Goal: Communication & Community: Answer question/provide support

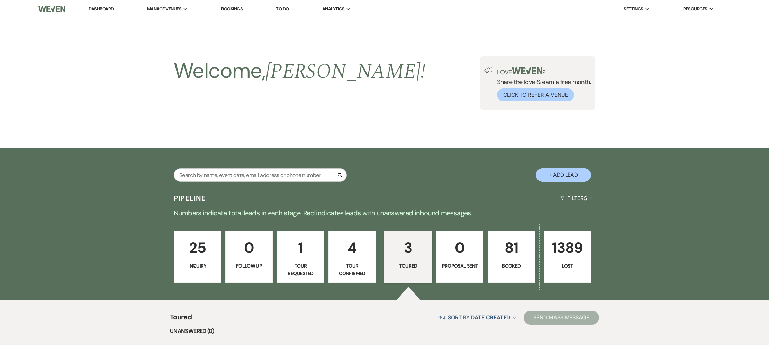
select select "5"
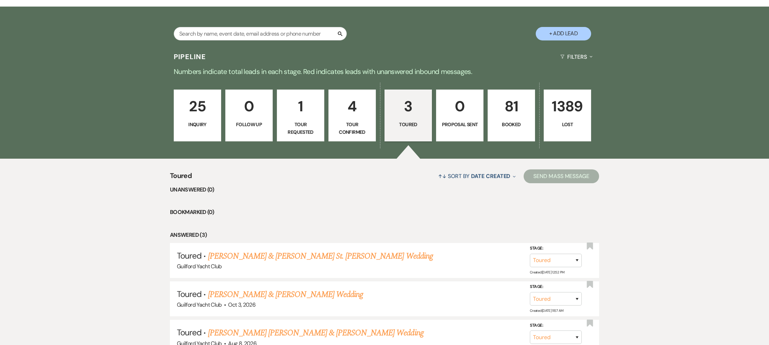
click at [408, 113] on p "3" at bounding box center [408, 106] width 38 height 23
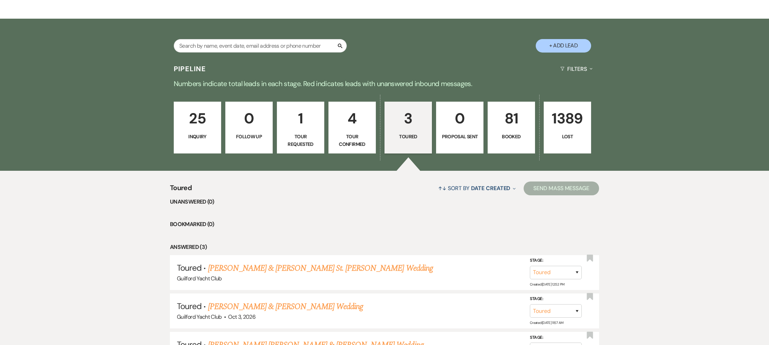
scroll to position [123, 0]
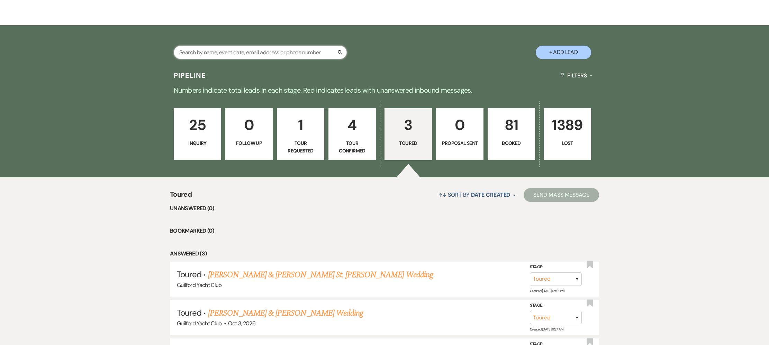
click at [216, 49] on input "text" at bounding box center [260, 52] width 173 height 13
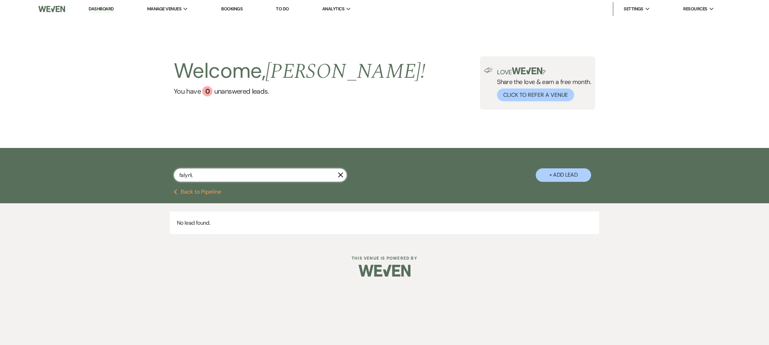
type input "falyn"
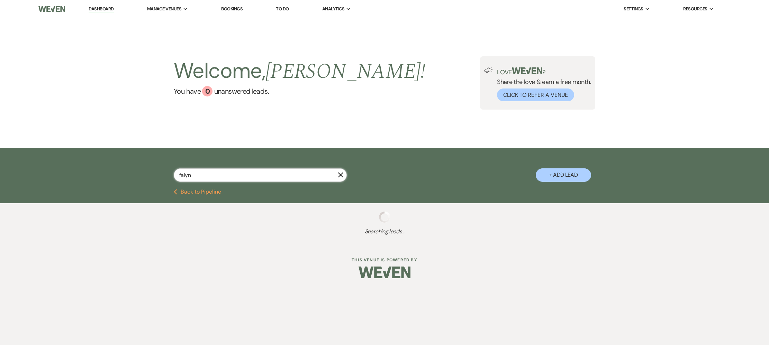
select select "5"
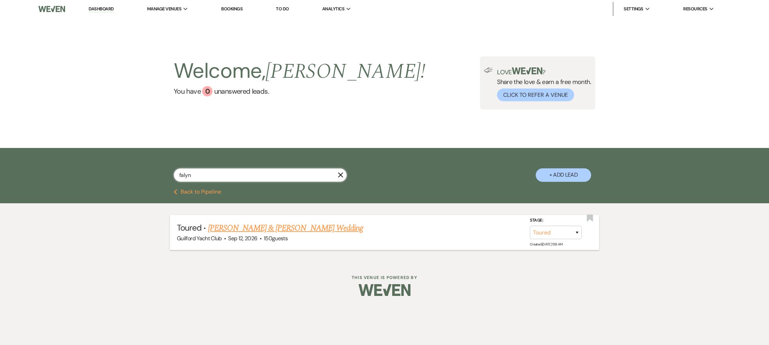
type input "falyn"
click at [265, 230] on link "[PERSON_NAME] & [PERSON_NAME] Wedding" at bounding box center [285, 228] width 155 height 12
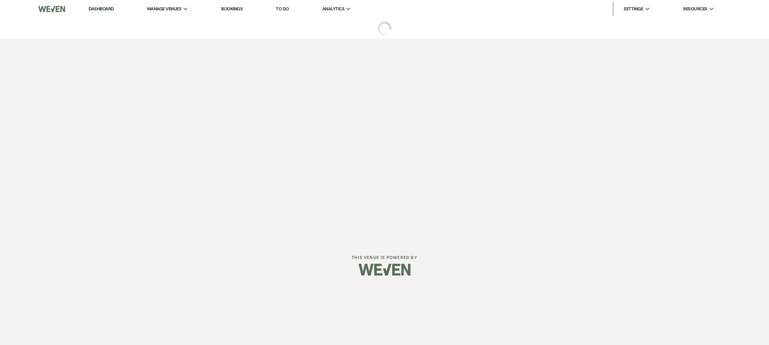
select select "5"
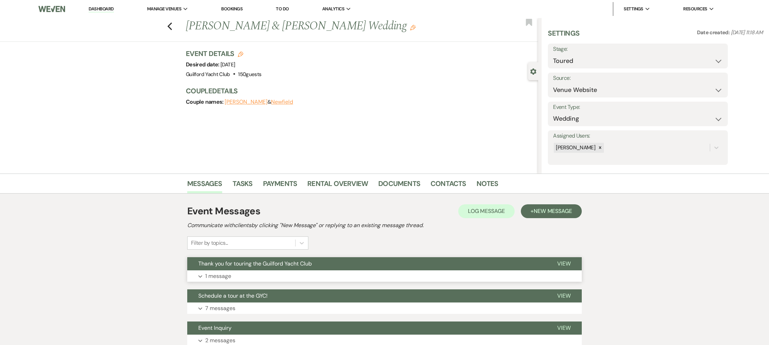
click at [565, 262] on span "View" at bounding box center [563, 263] width 13 height 7
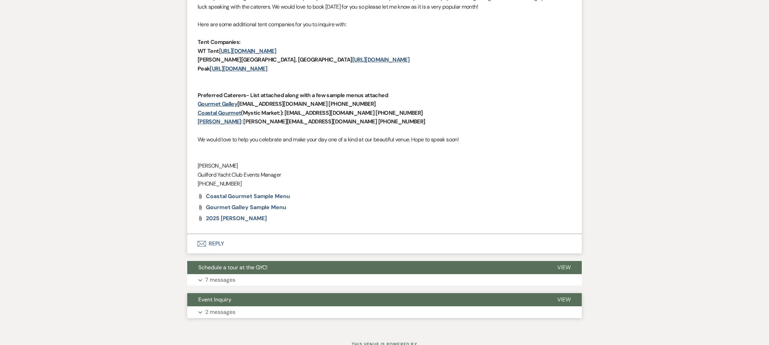
scroll to position [347, 0]
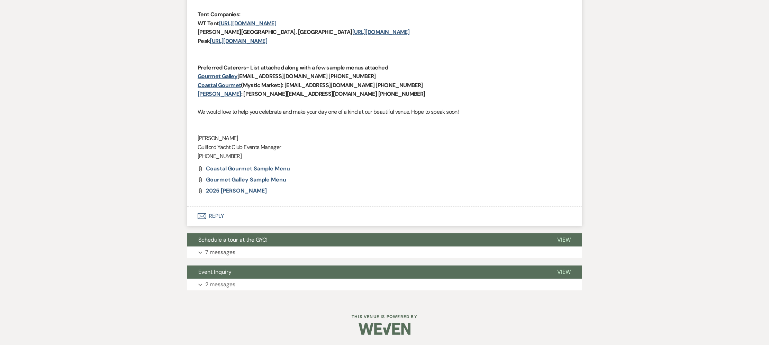
click at [217, 216] on button "Envelope Reply" at bounding box center [384, 216] width 394 height 19
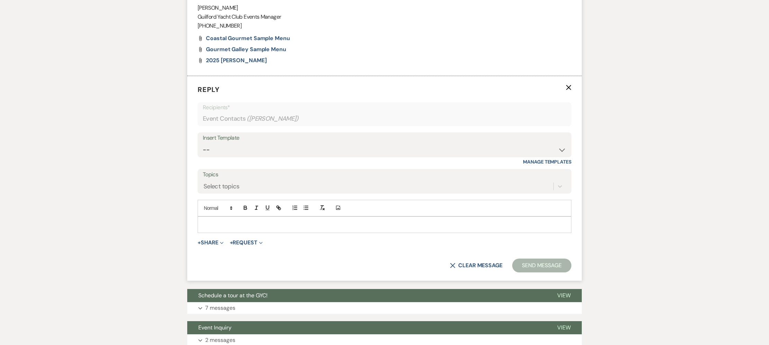
scroll to position [483, 0]
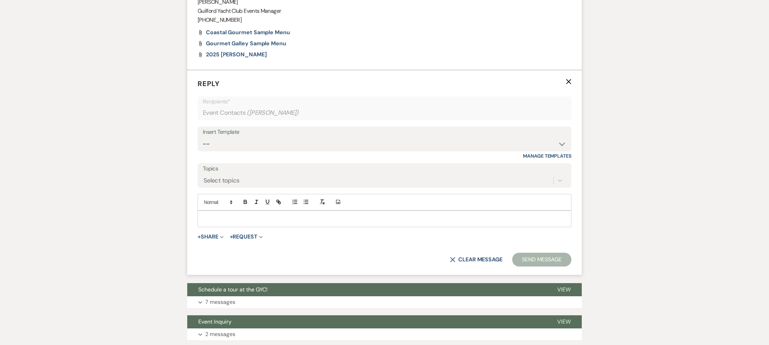
click at [218, 216] on p at bounding box center [384, 219] width 363 height 8
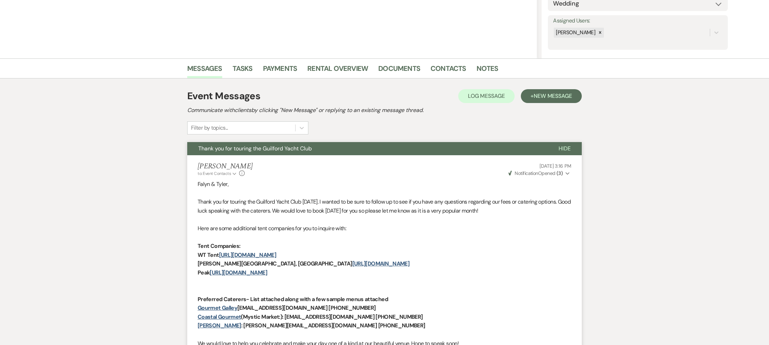
scroll to position [549, 0]
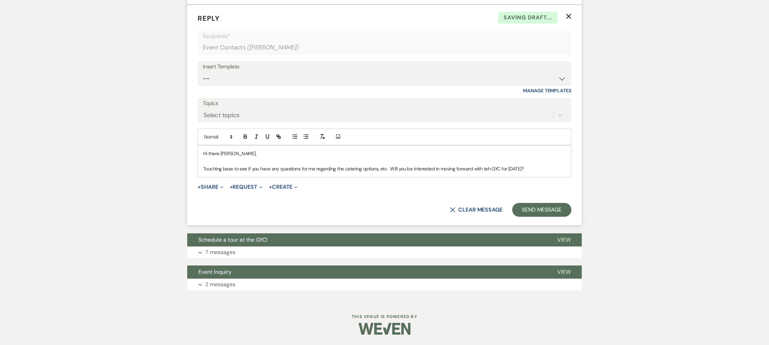
click at [486, 171] on p "Touching base to see if you have any questions for me regarding the catering op…" at bounding box center [384, 169] width 363 height 8
click at [530, 170] on p "Touching base to see if you have any questions for me regarding the catering op…" at bounding box center [384, 169] width 363 height 8
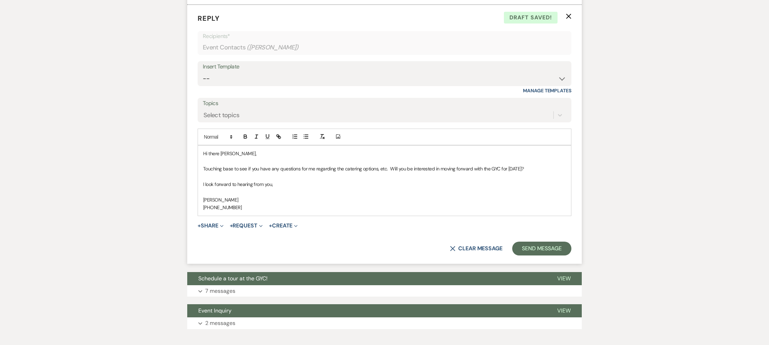
click at [218, 153] on p "Hi there [PERSON_NAME]," at bounding box center [384, 154] width 363 height 8
click at [526, 245] on button "Send Message" at bounding box center [541, 249] width 59 height 14
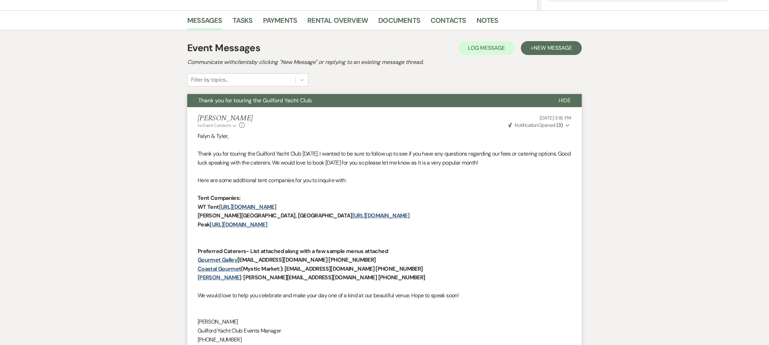
scroll to position [0, 0]
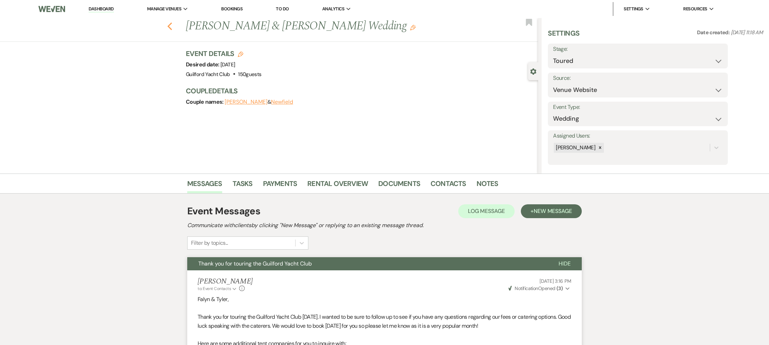
click at [170, 28] on use "button" at bounding box center [169, 26] width 4 height 8
select select "5"
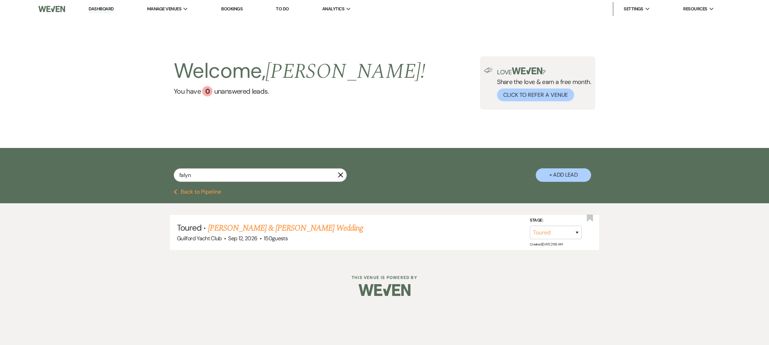
click at [195, 191] on button "Previous Back to Pipeline" at bounding box center [197, 192] width 47 height 6
select select "5"
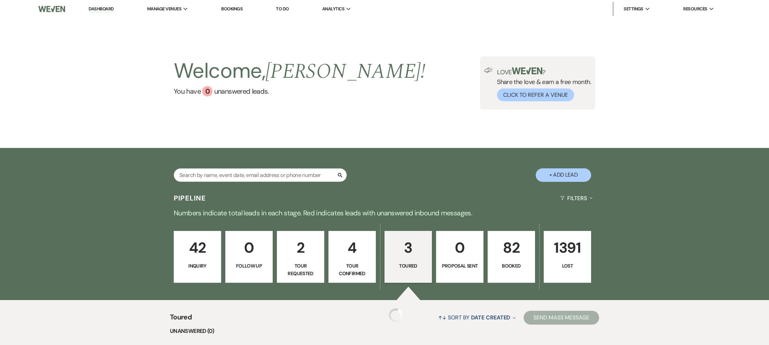
scroll to position [123, 0]
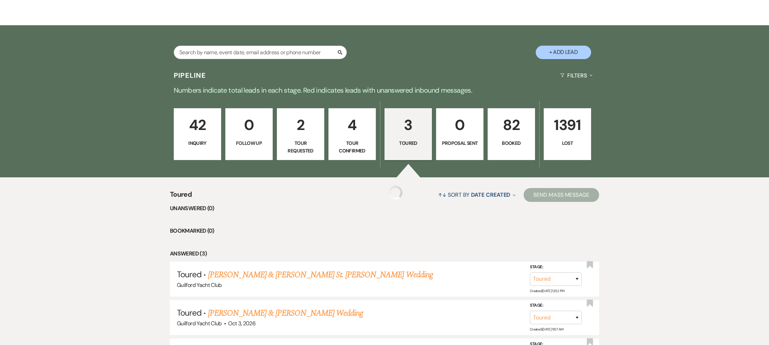
select select "5"
